Goal: Task Accomplishment & Management: Use online tool/utility

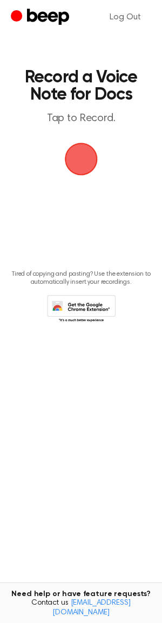
click at [82, 165] on span "button" at bounding box center [81, 159] width 58 height 58
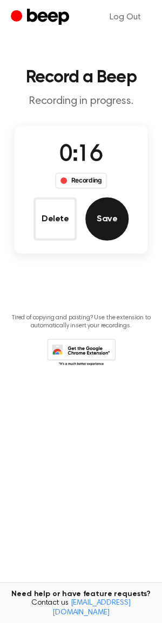
click at [100, 213] on button "Save" at bounding box center [106, 218] width 43 height 43
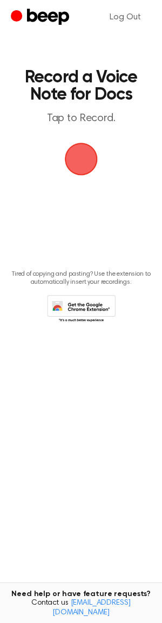
click at [72, 151] on span "button" at bounding box center [81, 159] width 60 height 60
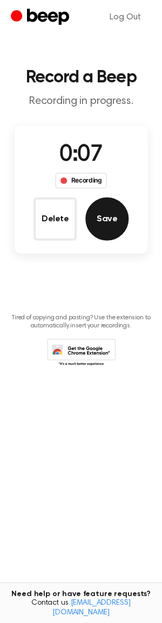
click at [103, 221] on button "Save" at bounding box center [106, 218] width 43 height 43
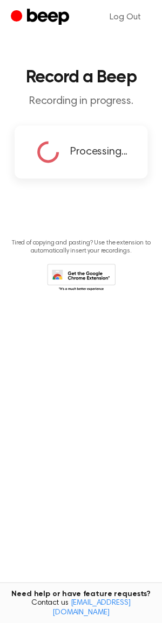
click at [77, 280] on icon at bounding box center [81, 278] width 68 height 30
